Goal: Check status: Check status

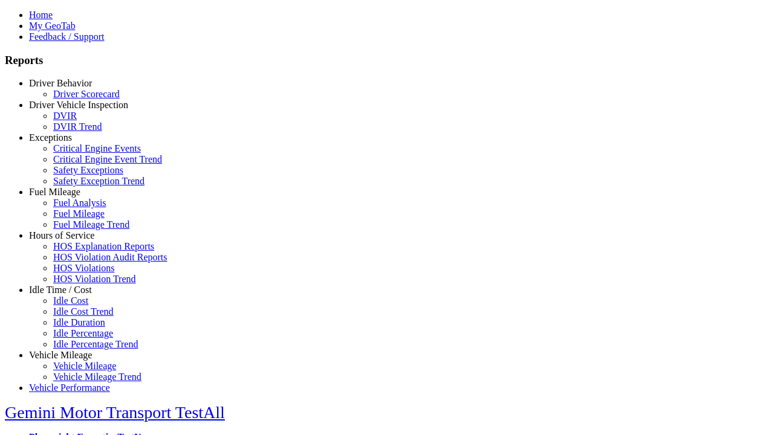
click at [70, 88] on link "Driver Behavior" at bounding box center [60, 83] width 63 height 10
click at [79, 99] on link "Driver Scorecard" at bounding box center [86, 94] width 66 height 10
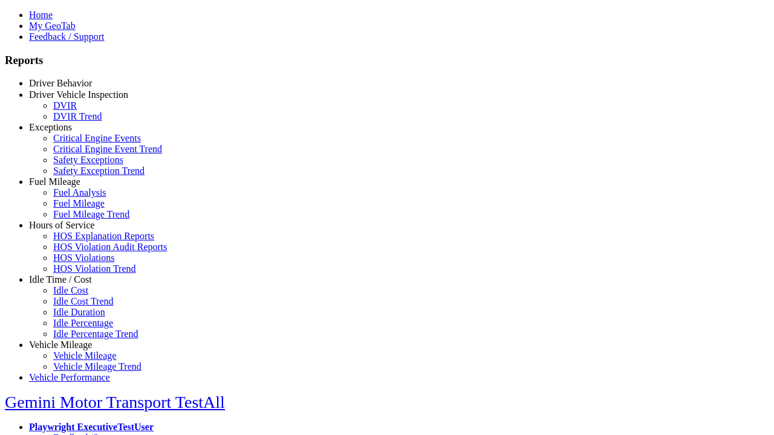
select select "**"
click at [0, 0] on input "**********" at bounding box center [0, 0] width 0 height 0
